Goal: Task Accomplishment & Management: Use online tool/utility

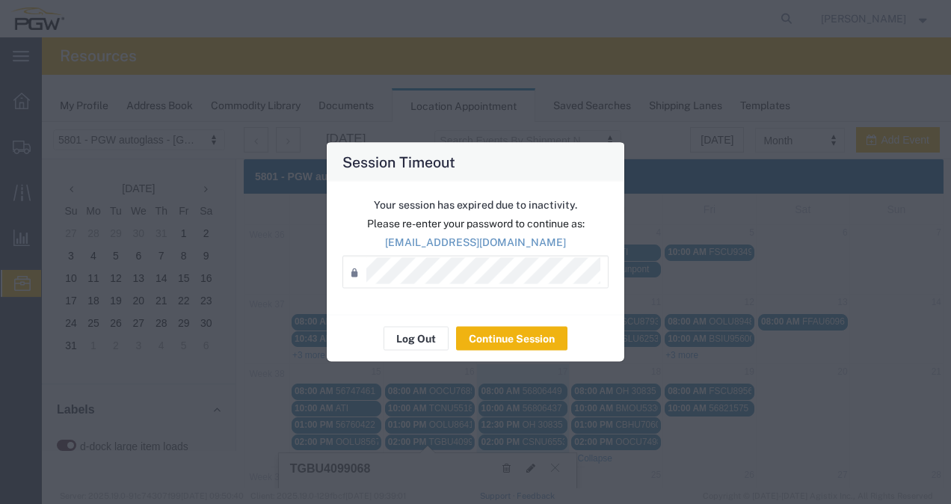
scroll to position [126, 0]
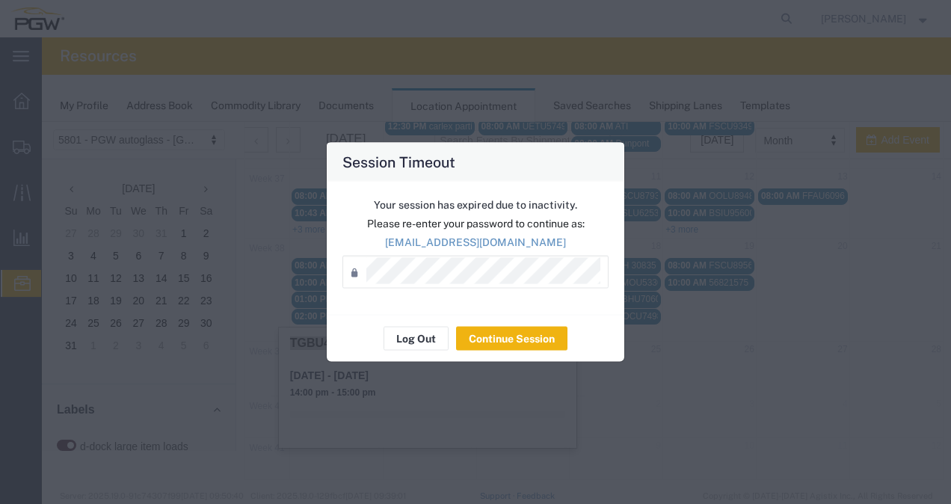
click at [475, 249] on p "[EMAIL_ADDRESS][DOMAIN_NAME]" at bounding box center [475, 243] width 266 height 16
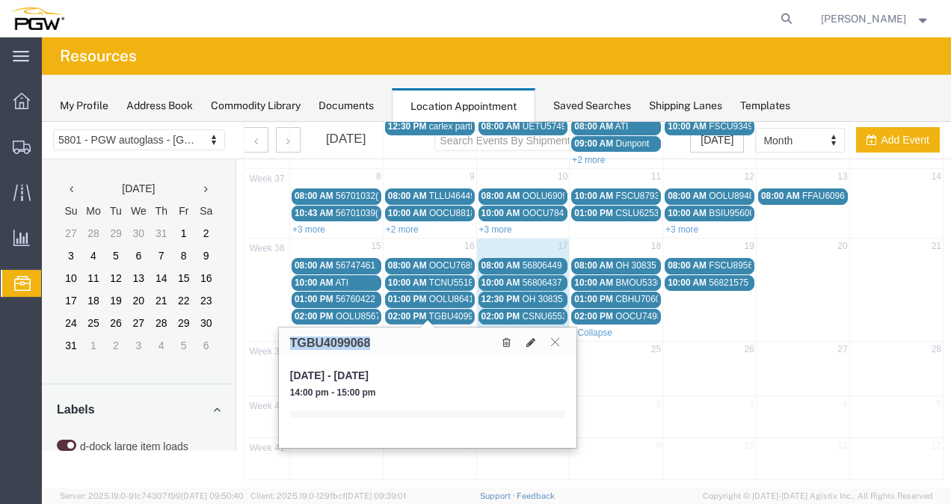
click at [564, 339] on button at bounding box center [555, 342] width 20 height 14
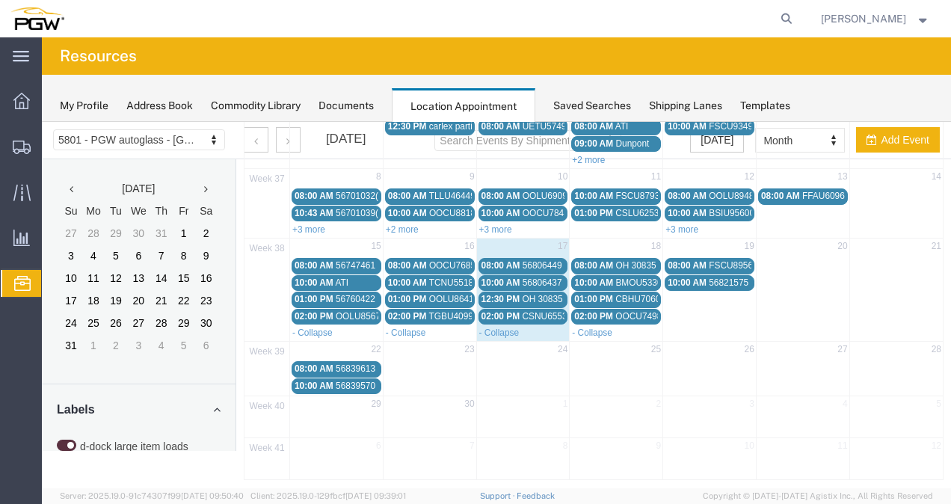
click at [546, 313] on span "CSNU6553106" at bounding box center [552, 316] width 60 height 10
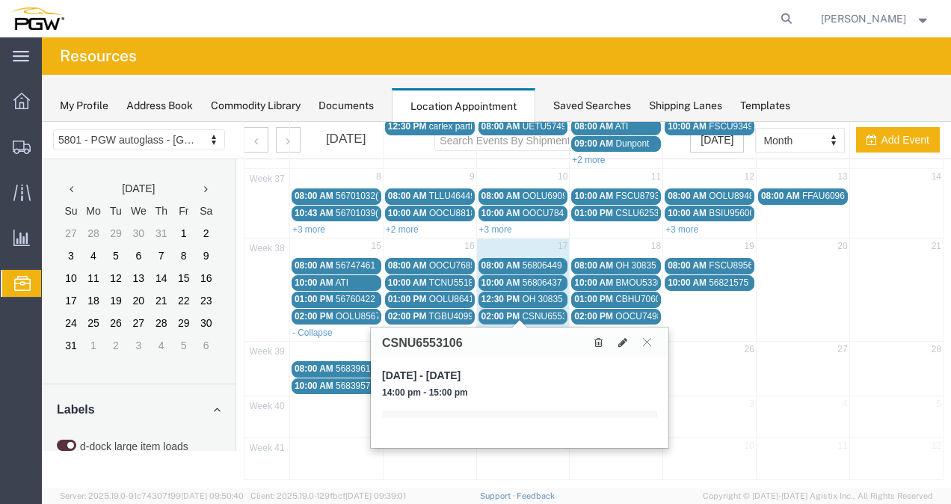
click at [452, 340] on h3 "CSNU6553106" at bounding box center [422, 342] width 81 height 13
copy h3 "CSNU6553106"
click at [312, 344] on td "22" at bounding box center [336, 351] width 93 height 19
select select "1"
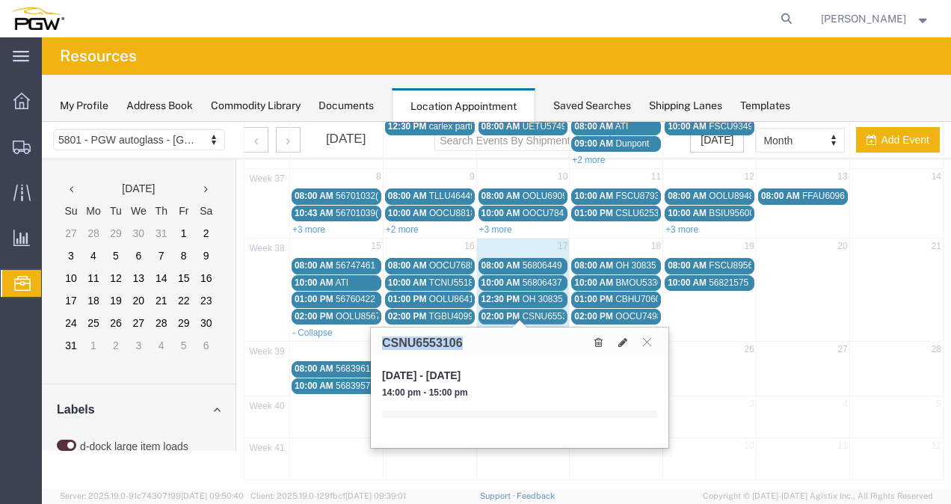
select select
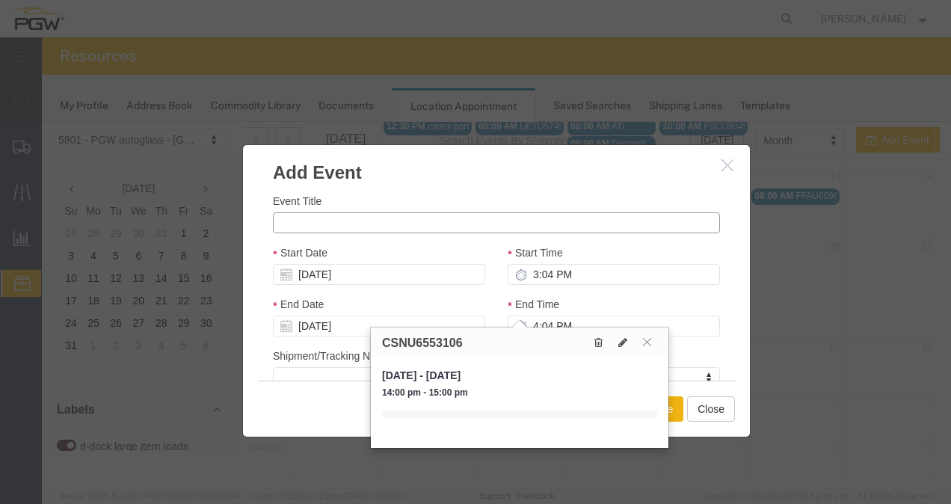
click at [308, 224] on input "Event Title" at bounding box center [496, 222] width 447 height 21
type input "Dunpont"
click at [652, 338] on button at bounding box center [647, 342] width 20 height 14
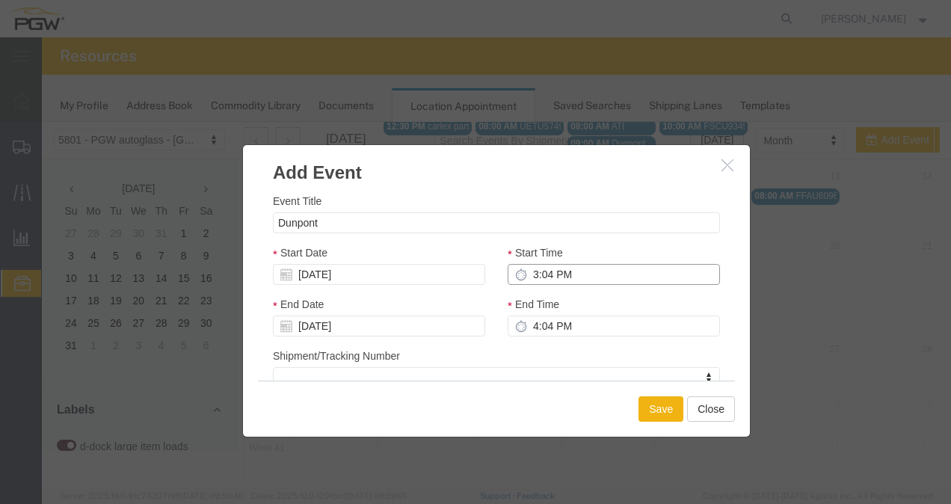
click at [537, 276] on input "3:04 PM" at bounding box center [613, 274] width 212 height 21
type input "9:04 PM"
type input "10:04 PM"
type input "9:00 PM"
type input "10:00 PM"
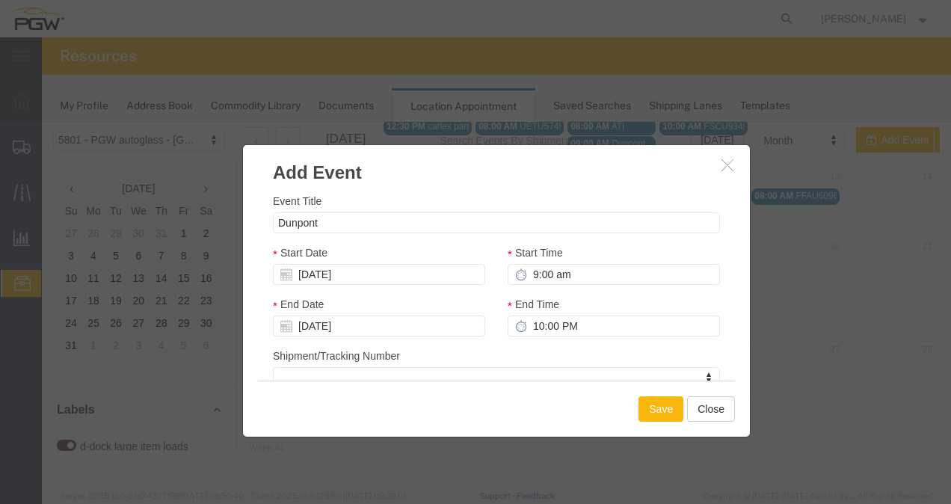
type input "9:00 AM"
type input "10:00 AM"
click at [673, 399] on button "Save" at bounding box center [660, 408] width 45 height 25
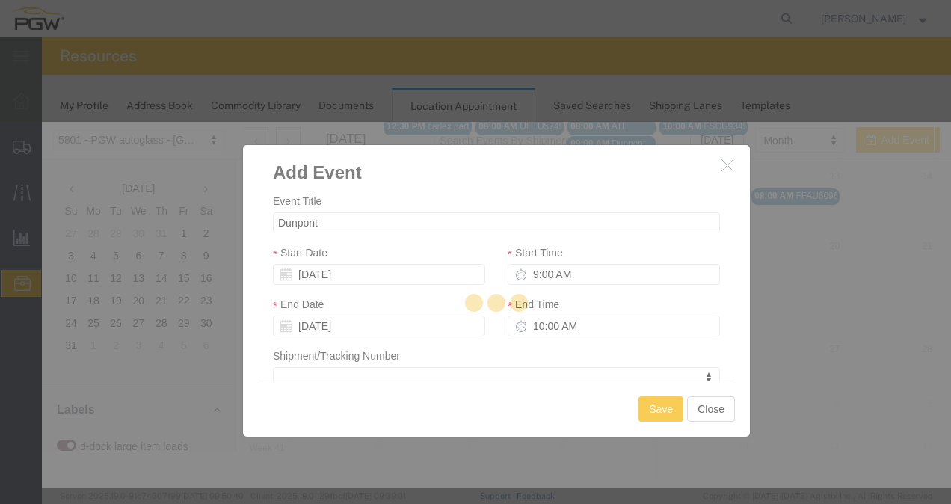
click at [671, 399] on div at bounding box center [496, 305] width 909 height 366
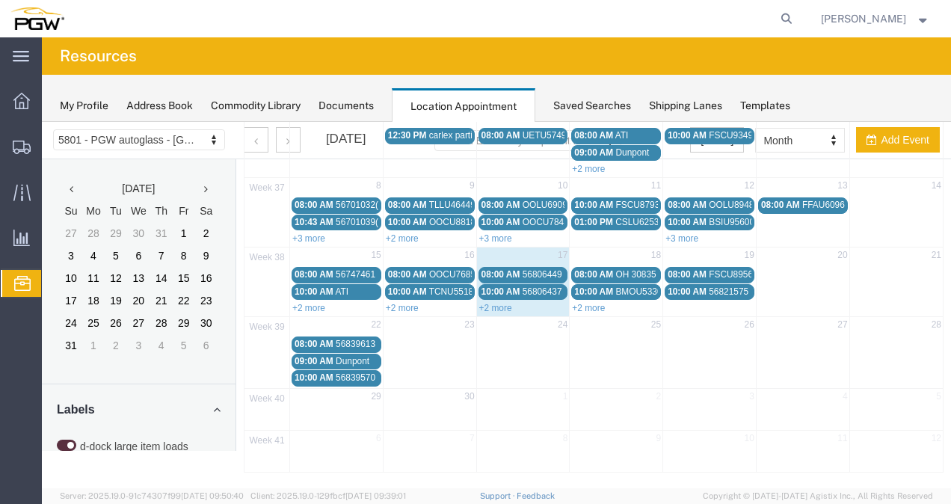
scroll to position [4, 0]
